Goal: Information Seeking & Learning: Check status

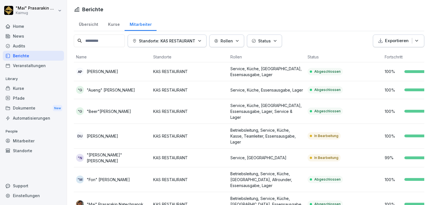
click at [86, 26] on div "Übersicht" at bounding box center [88, 24] width 29 height 14
click at [88, 22] on div "Übersicht" at bounding box center [88, 24] width 29 height 14
click at [90, 22] on div "Übersicht" at bounding box center [88, 24] width 29 height 14
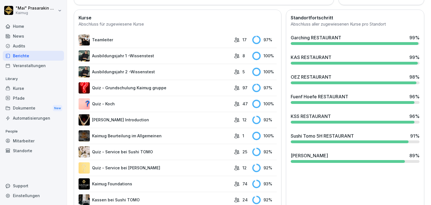
scroll to position [154, 0]
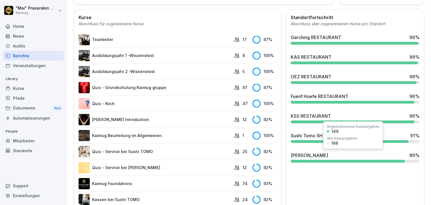
click at [360, 156] on div "Shang Miang 89 %" at bounding box center [355, 155] width 129 height 7
